Goal: Check status: Check status

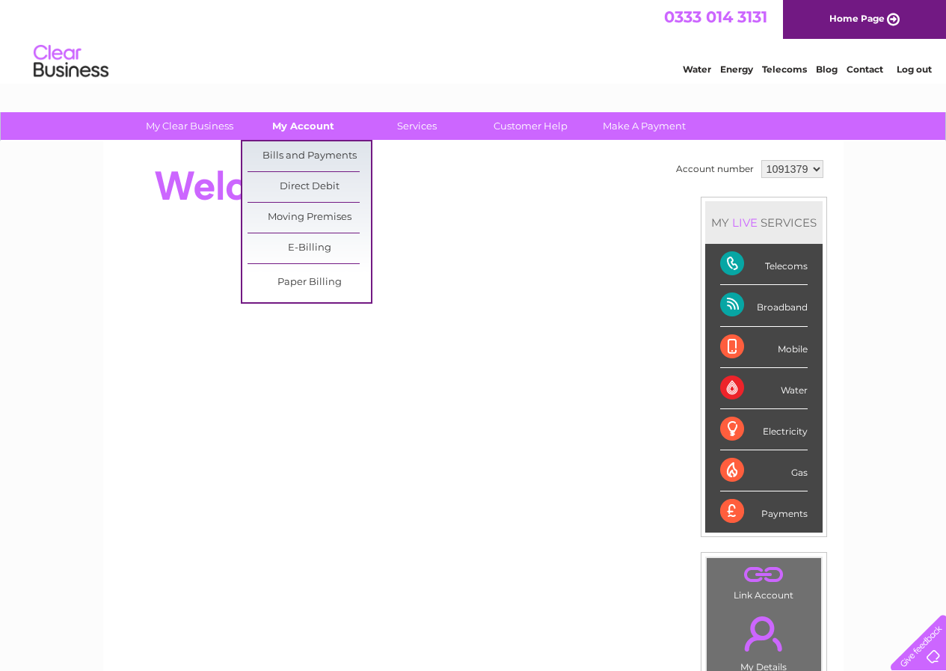
click at [307, 128] on link "My Account" at bounding box center [303, 126] width 123 height 28
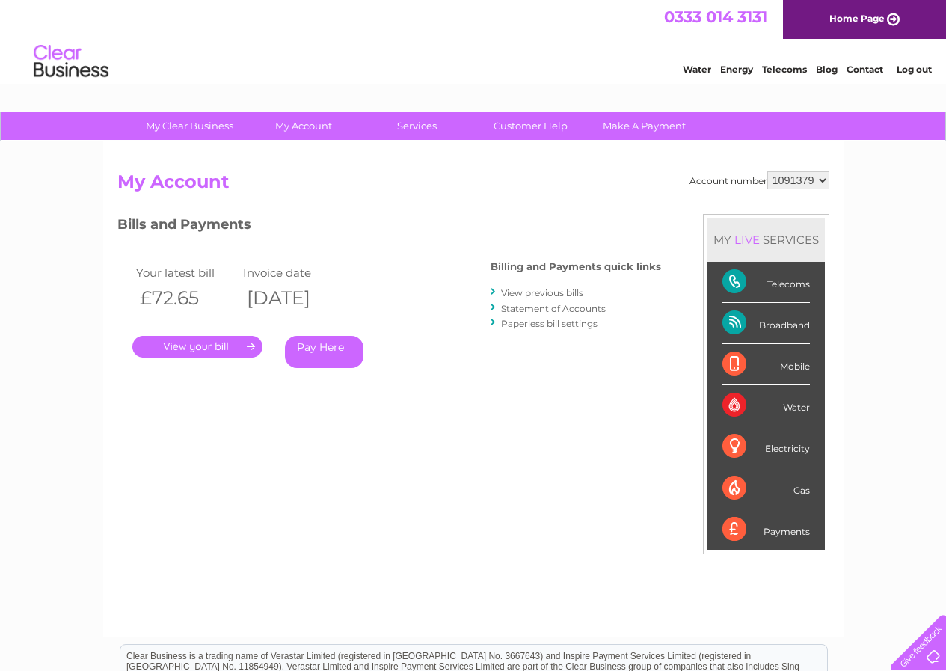
click at [240, 344] on link "." at bounding box center [197, 347] width 130 height 22
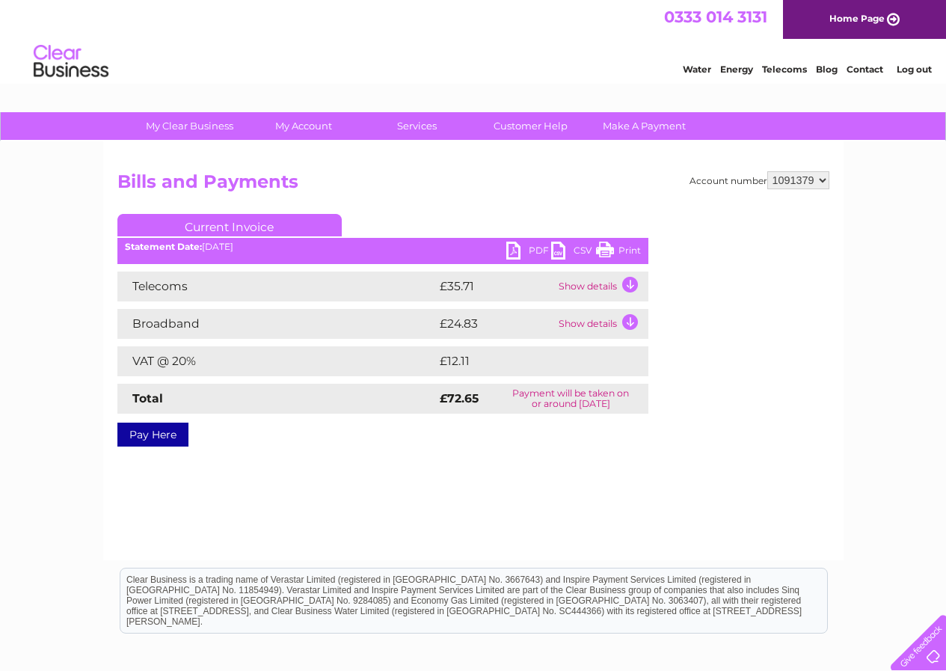
click at [631, 284] on td "Show details" at bounding box center [602, 287] width 94 height 30
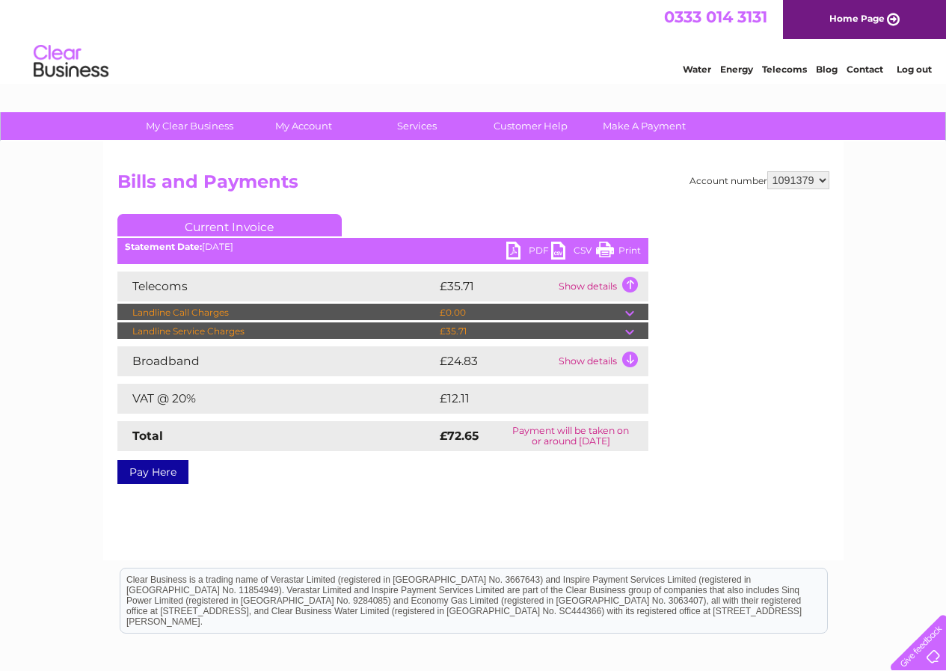
click at [630, 361] on td "Show details" at bounding box center [602, 361] width 94 height 30
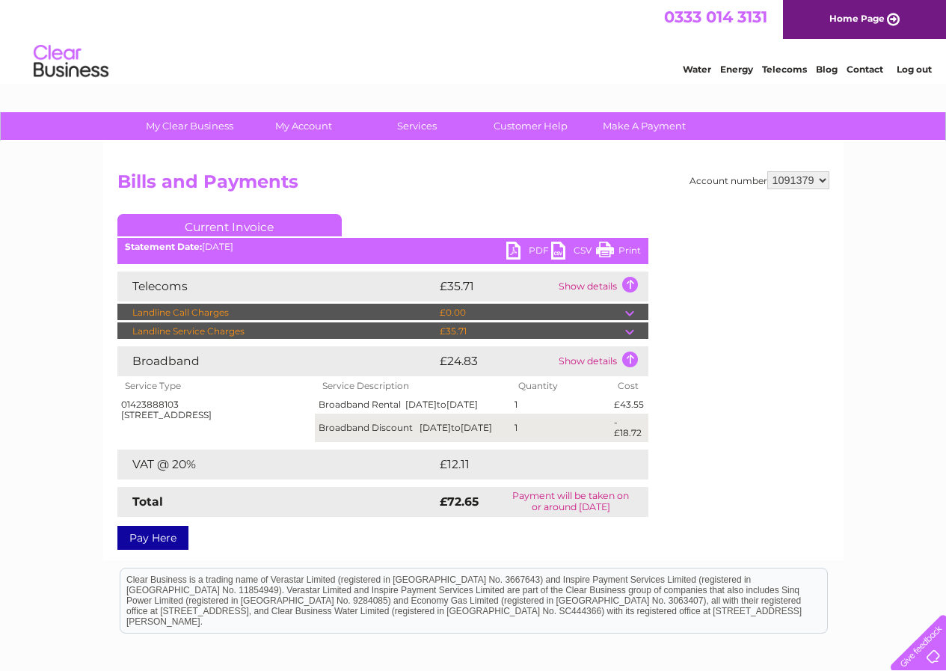
click at [628, 331] on td at bounding box center [636, 331] width 23 height 18
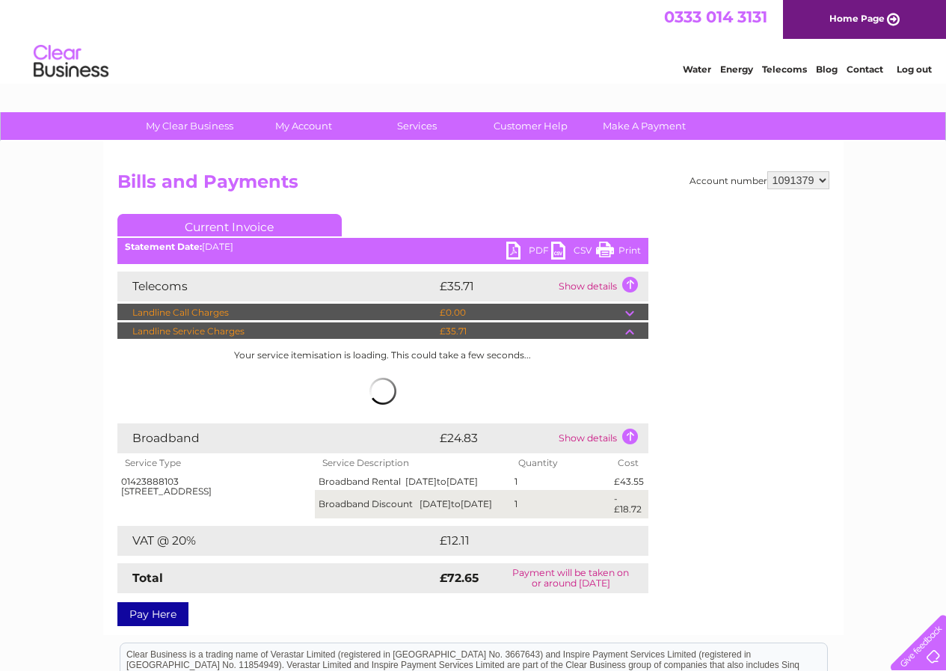
click at [631, 332] on td at bounding box center [636, 331] width 23 height 18
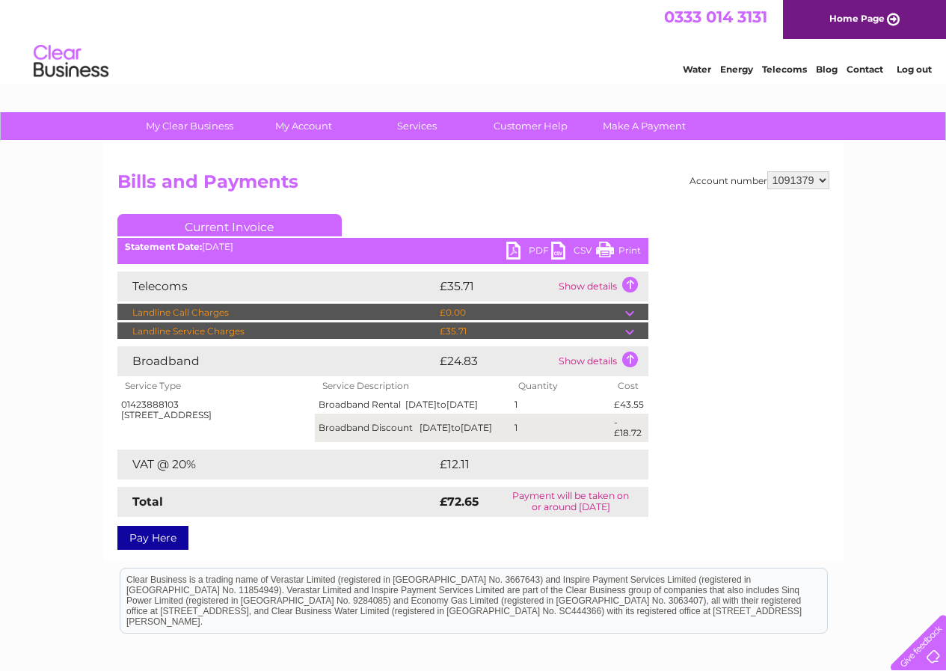
click at [628, 311] on td at bounding box center [636, 313] width 23 height 18
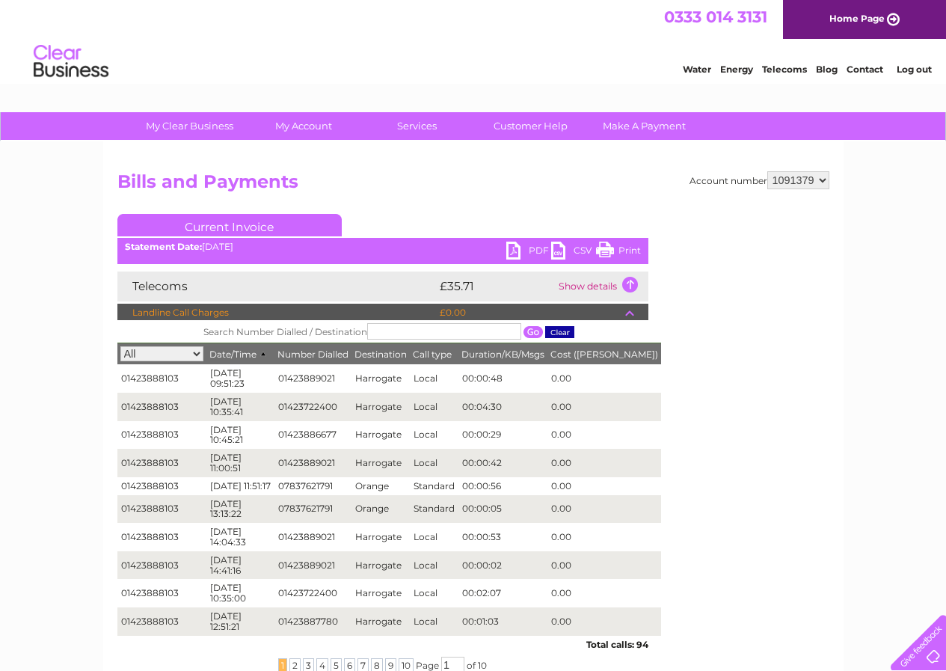
click at [628, 314] on td at bounding box center [636, 313] width 23 height 18
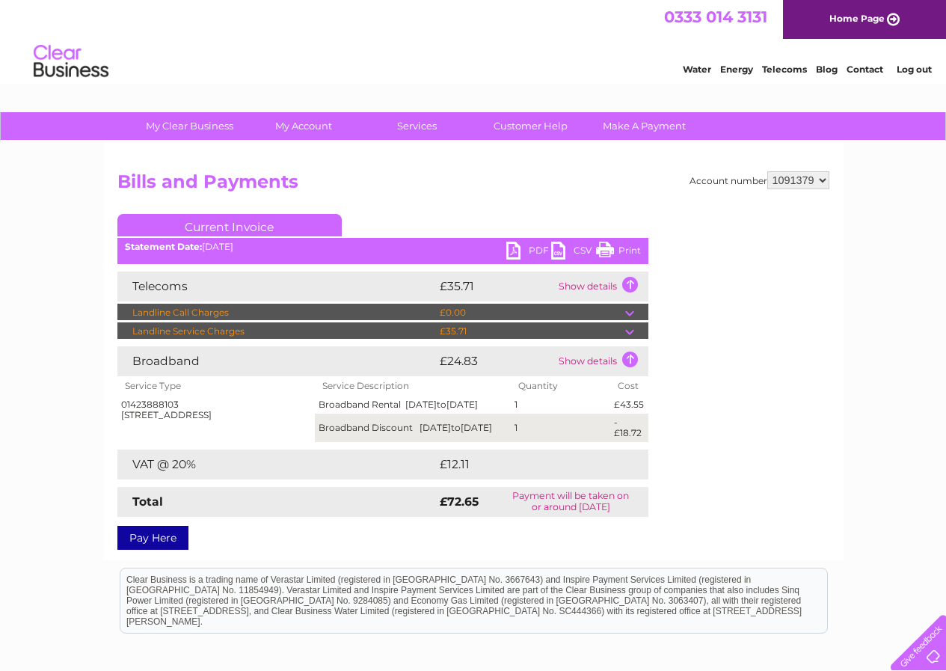
click at [628, 333] on td at bounding box center [636, 331] width 23 height 18
